Goal: Information Seeking & Learning: Learn about a topic

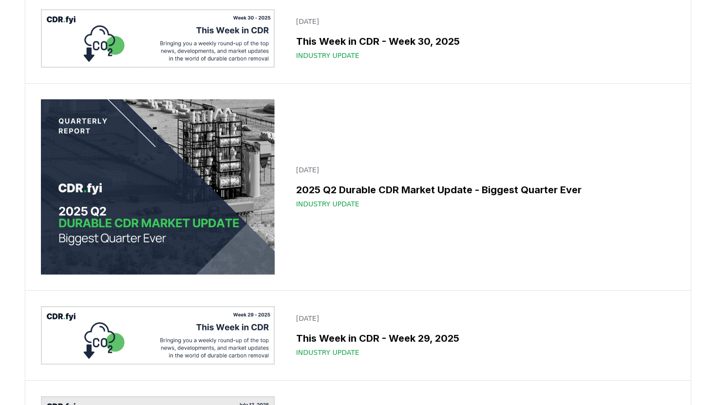
scroll to position [1020, 0]
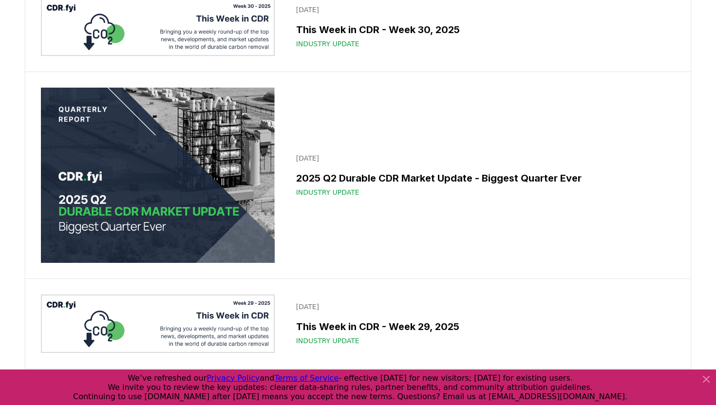
drag, startPoint x: 560, startPoint y: 398, endPoint x: 418, endPoint y: 392, distance: 142.3
click at [418, 392] on div "Continuing to use [DOMAIN_NAME] after [DATE] means you accept the new terms. Qu…" at bounding box center [350, 396] width 554 height 9
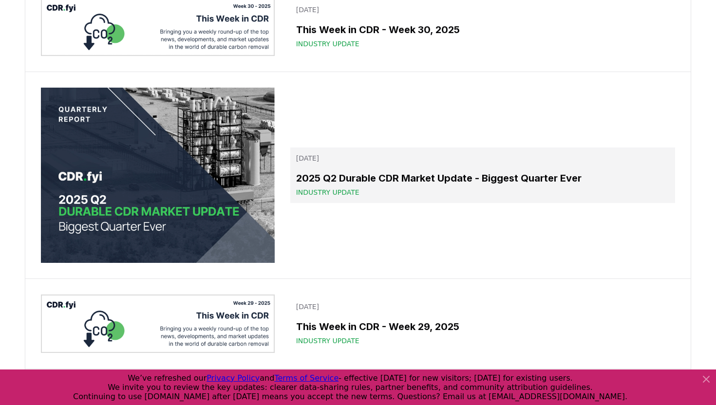
click at [554, 200] on link "[DATE] 2025 Q2 Durable CDR Market Update - Biggest Quarter Ever Industry Update" at bounding box center [482, 176] width 385 height 56
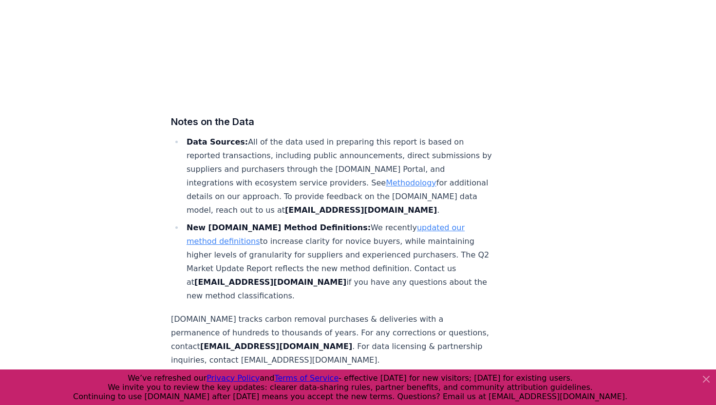
scroll to position [6130, 0]
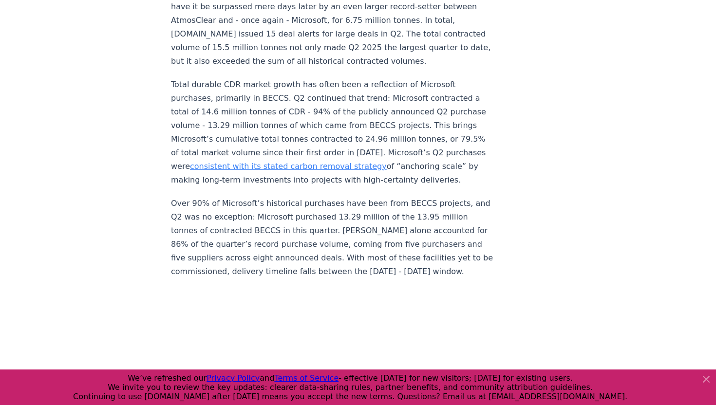
scroll to position [0, 0]
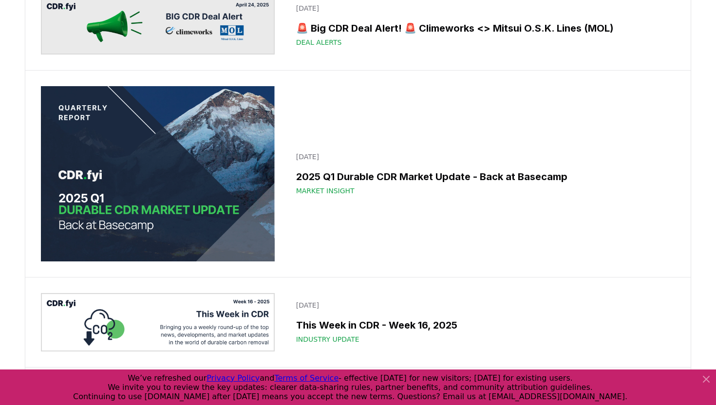
scroll to position [5359, 0]
